Goal: Task Accomplishment & Management: Manage account settings

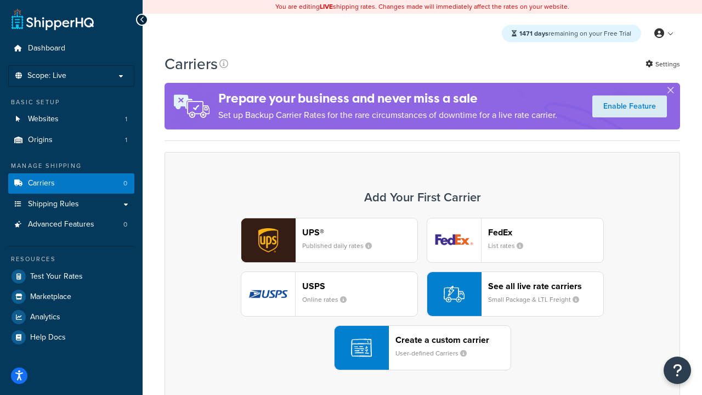
click at [422, 294] on div "UPS® Published daily rates FedEx List rates USPS Online rates See all live rate…" at bounding box center [422, 294] width 493 height 153
click at [546, 232] on header "FedEx" at bounding box center [545, 232] width 115 height 10
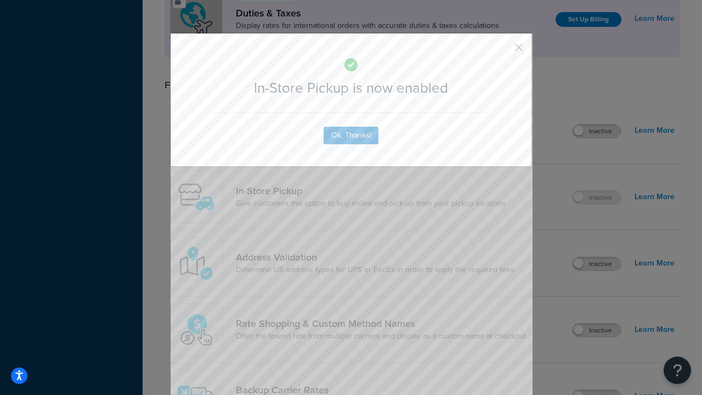
click at [503, 51] on button "button" at bounding box center [502, 51] width 3 height 3
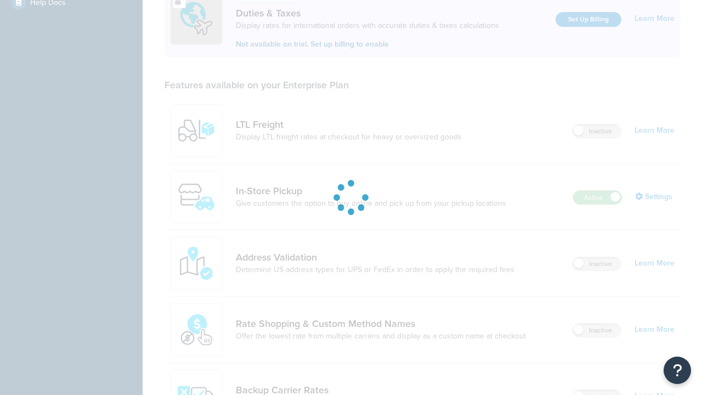
scroll to position [335, 0]
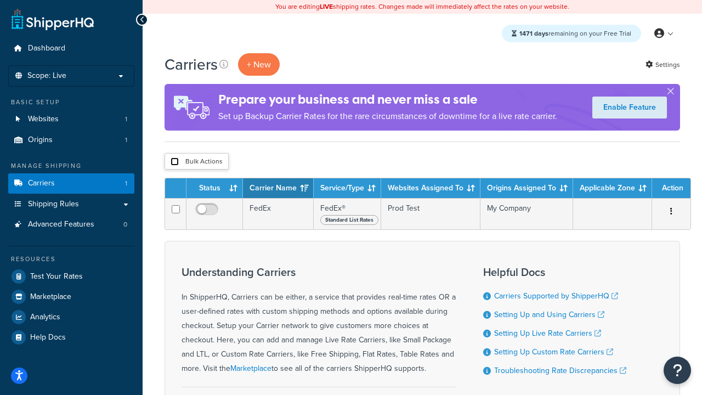
click at [174, 162] on input "checkbox" at bounding box center [175, 161] width 8 height 8
checkbox input "true"
click at [0, 0] on button "Delete" at bounding box center [0, 0] width 0 height 0
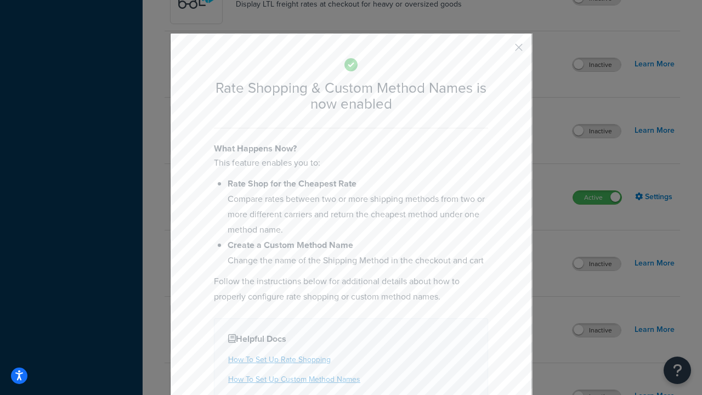
click at [503, 51] on button "button" at bounding box center [502, 51] width 3 height 3
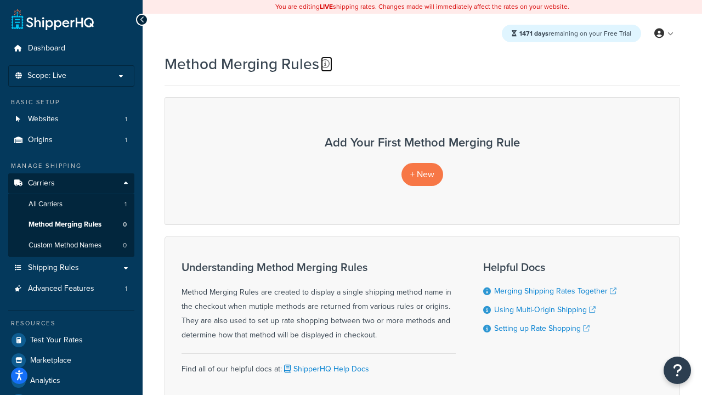
click at [325, 64] on icon at bounding box center [325, 63] width 9 height 9
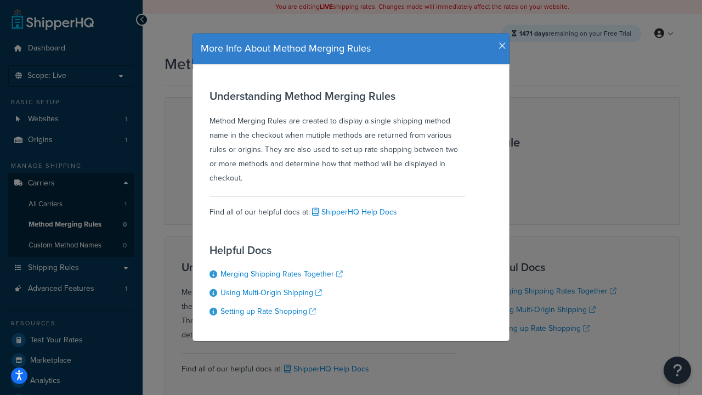
click at [500, 42] on icon "button" at bounding box center [503, 46] width 8 height 10
